Goal: Information Seeking & Learning: Learn about a topic

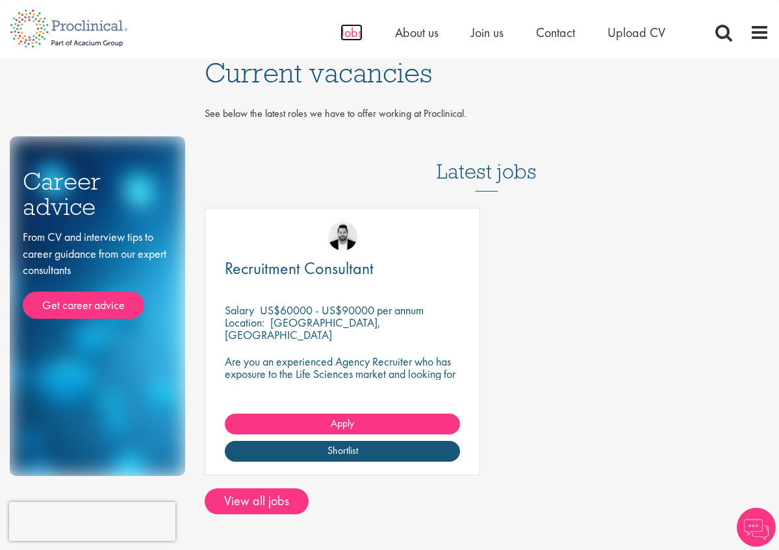
click at [349, 32] on span "Jobs" at bounding box center [351, 32] width 22 height 17
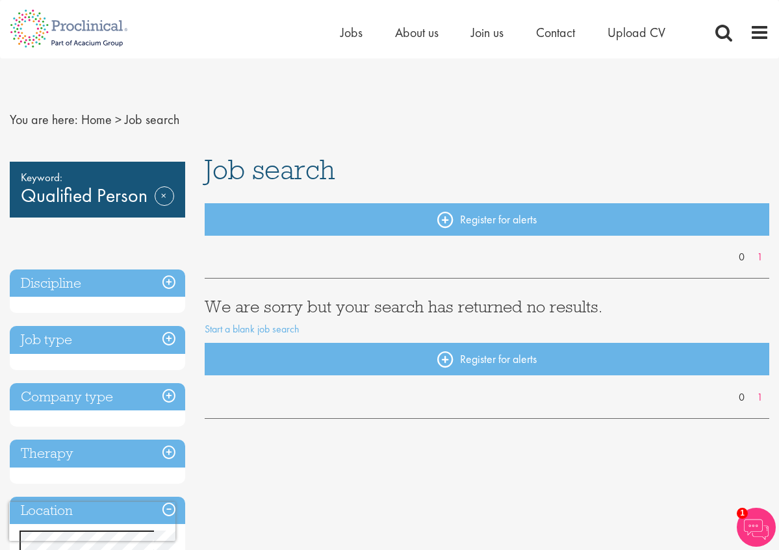
click at [513, 34] on ul "Home Jobs About us Join us Contact Upload CV" at bounding box center [518, 32] width 357 height 19
click at [496, 32] on span "Join us" at bounding box center [487, 32] width 32 height 17
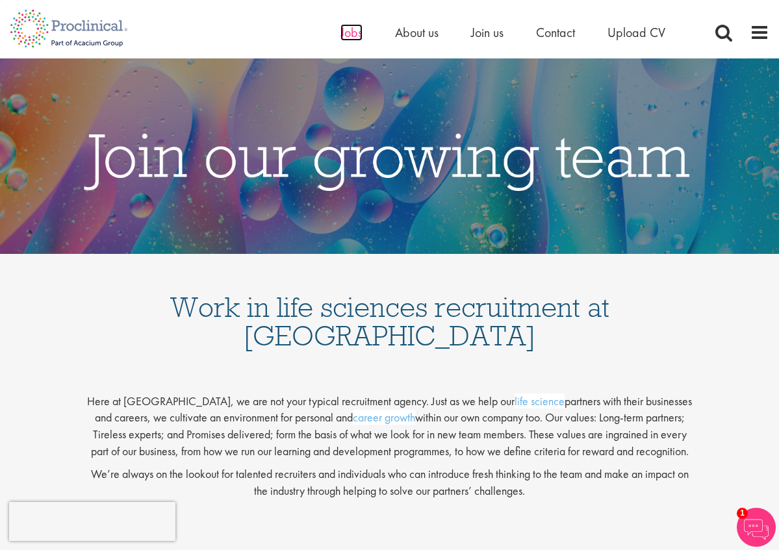
click at [349, 34] on span "Jobs" at bounding box center [351, 32] width 22 height 17
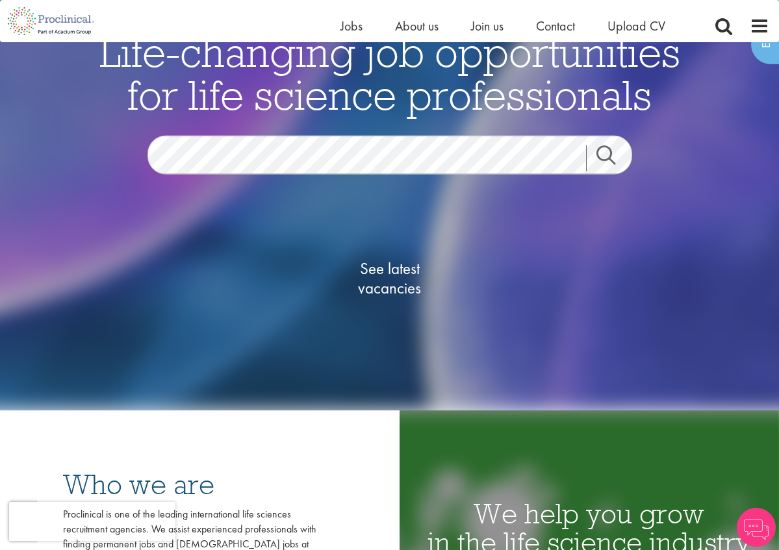
scroll to position [204, 0]
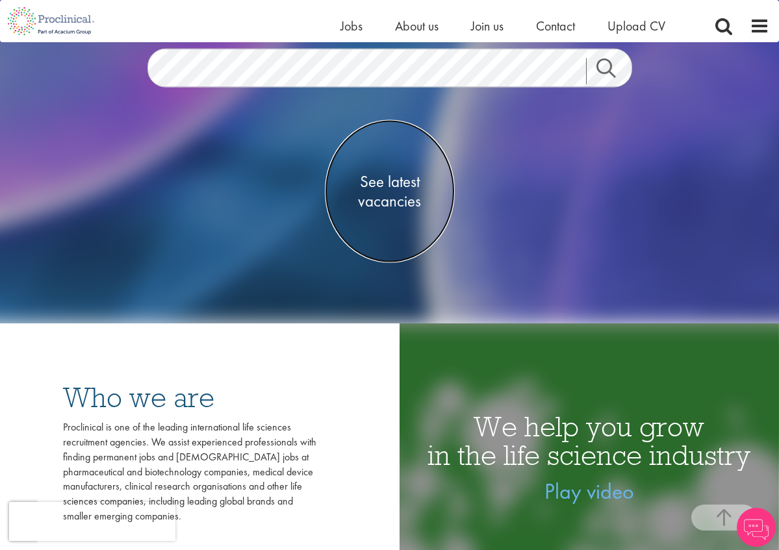
click at [409, 179] on span "See latest vacancies" at bounding box center [390, 191] width 130 height 39
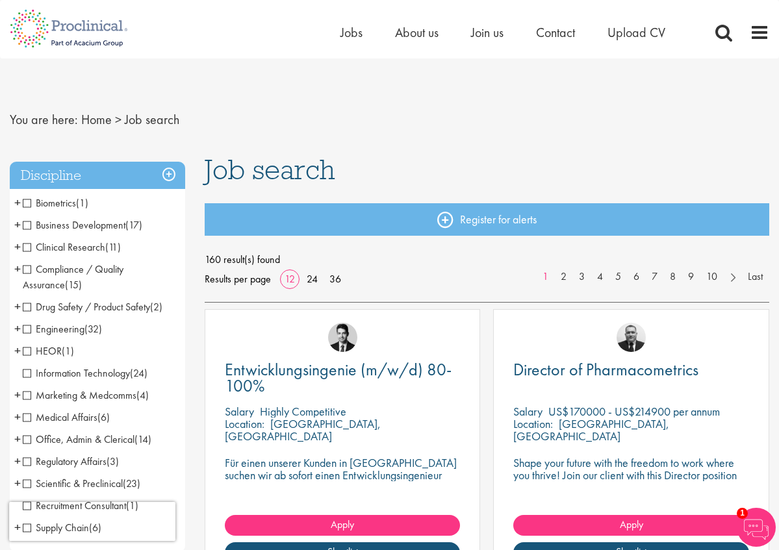
click at [23, 267] on span "Compliance / Quality Assurance" at bounding box center [73, 276] width 101 height 29
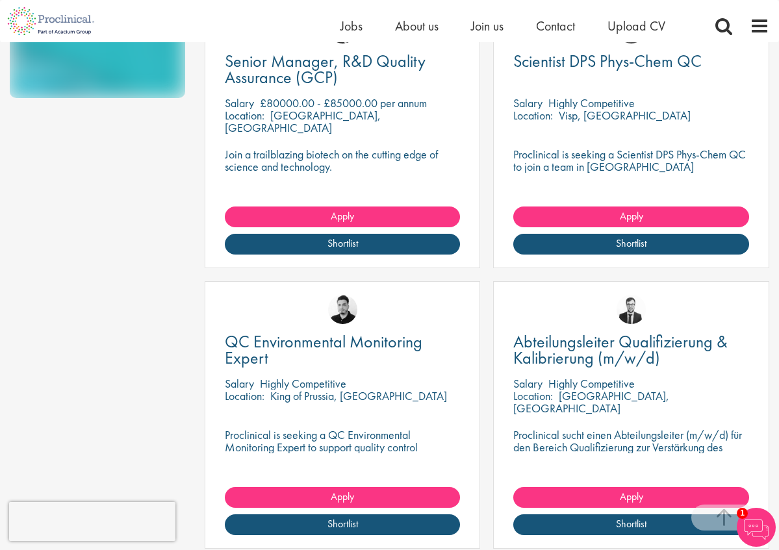
scroll to position [877, 0]
